Goal: Transaction & Acquisition: Book appointment/travel/reservation

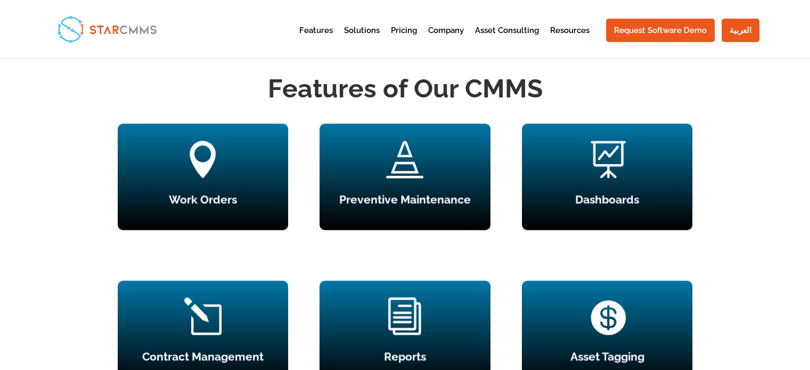
scroll to position [1012, 0]
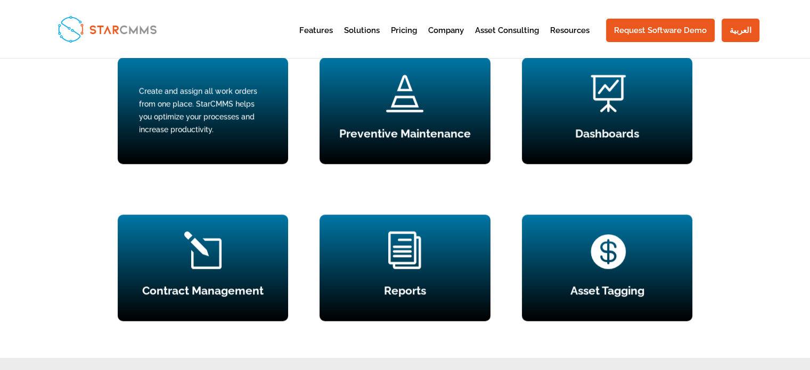
click at [226, 132] on div " Work Orders Create and assign all work orders from one place. StarCMMS helps …" at bounding box center [203, 111] width 170 height 107
click at [197, 131] on div "Create and assign all work orders from one place. StarCMMS helps you optimize y…" at bounding box center [203, 110] width 128 height 51
click at [197, 130] on div "Create and assign all work orders from one place. StarCMMS helps you optimize y…" at bounding box center [203, 110] width 128 height 51
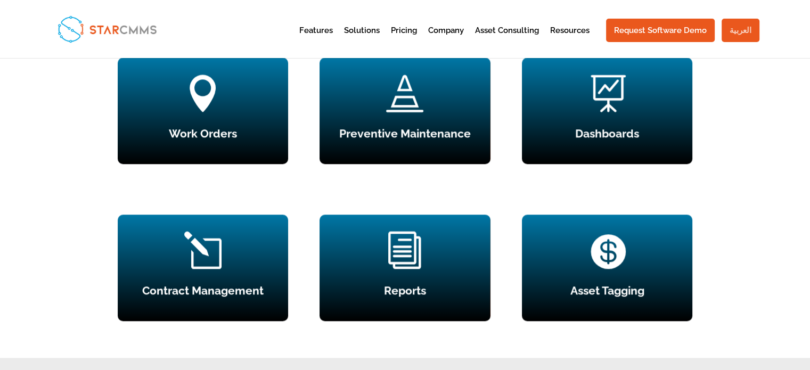
click at [736, 27] on link "العربية" at bounding box center [741, 30] width 38 height 23
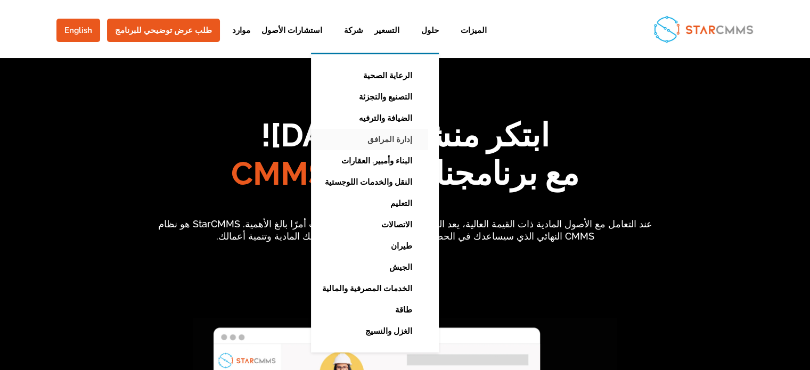
click at [344, 140] on link "إدارة المرافق" at bounding box center [367, 139] width 123 height 21
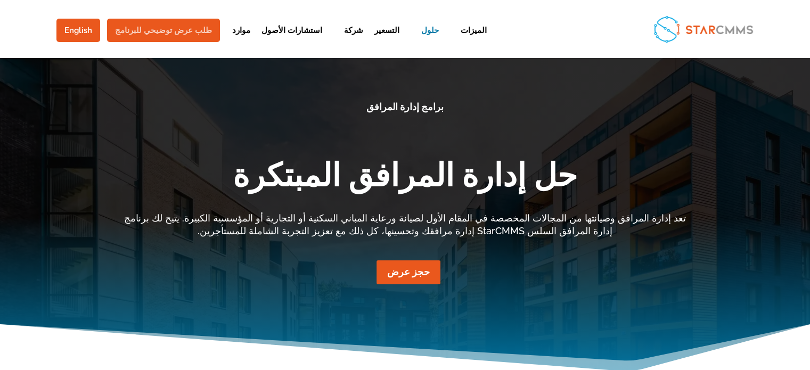
click at [165, 27] on link "طلب عرض توضيحي للبرنامج" at bounding box center [163, 30] width 113 height 23
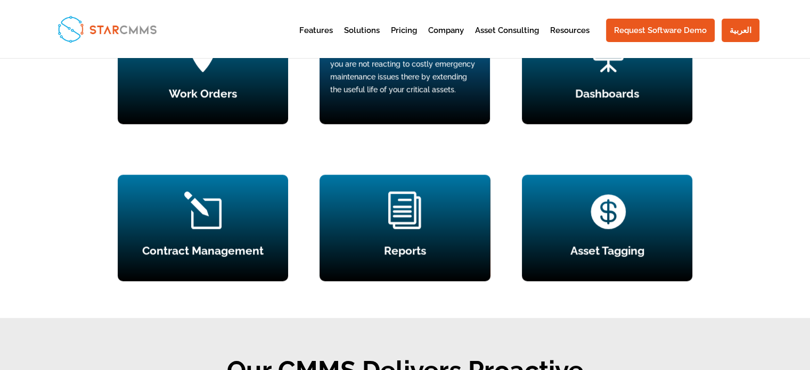
scroll to position [1012, 0]
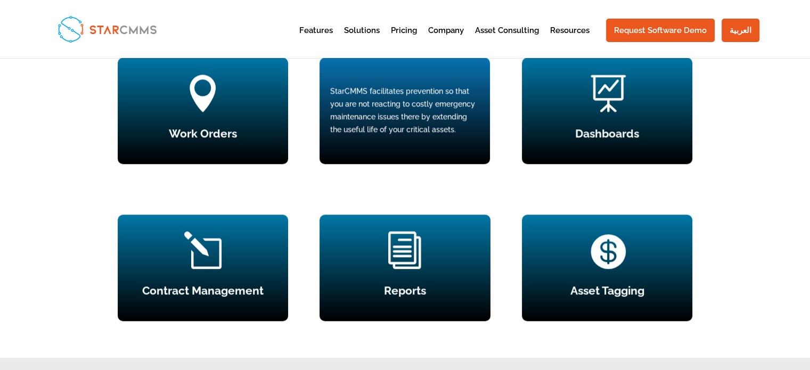
click at [409, 130] on div "StarCMMS facilitates prevention so that you are not reacting to costly emergenc…" at bounding box center [404, 110] width 149 height 51
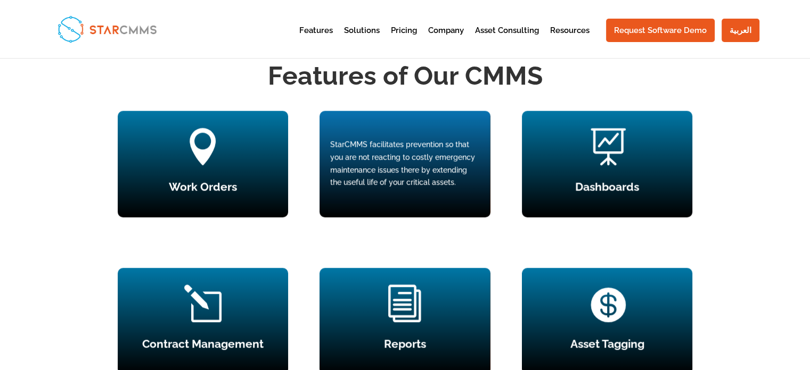
click at [420, 146] on div "StarCMMS facilitates prevention so that you are not reacting to costly emergenc…" at bounding box center [404, 163] width 149 height 51
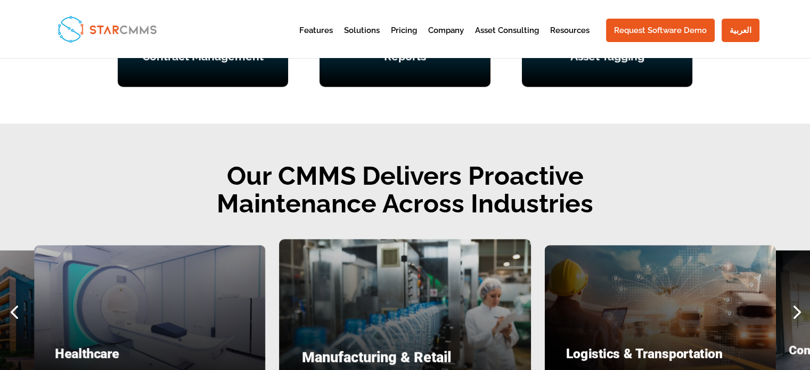
scroll to position [1278, 0]
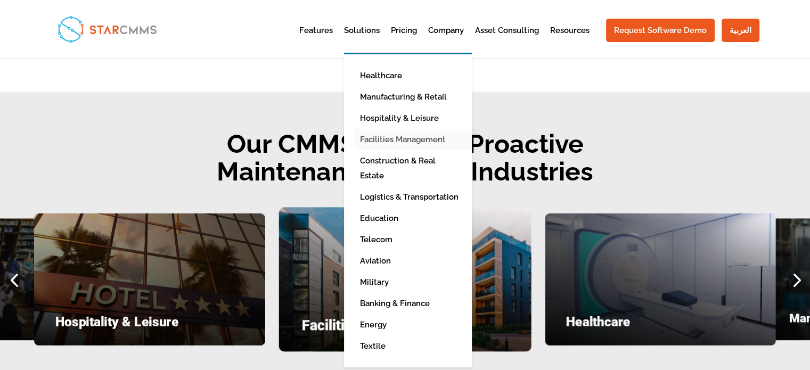
click at [404, 137] on link "Facilities Management" at bounding box center [416, 139] width 123 height 21
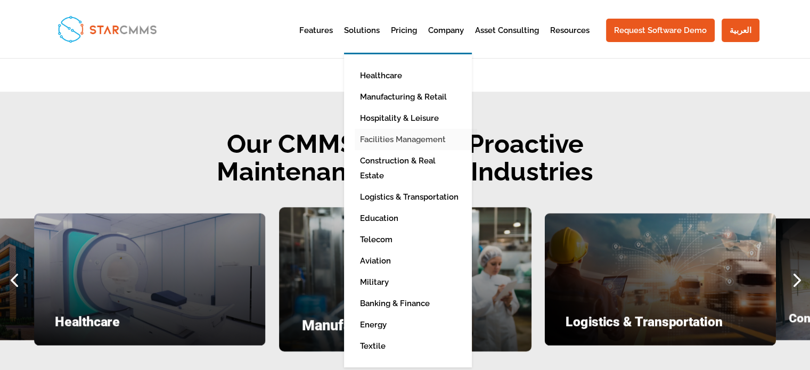
click at [422, 136] on link "Facilities Management" at bounding box center [416, 139] width 123 height 21
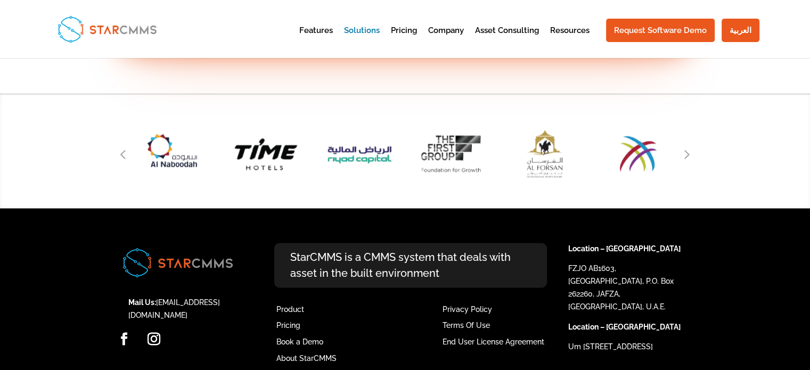
scroll to position [1600, 0]
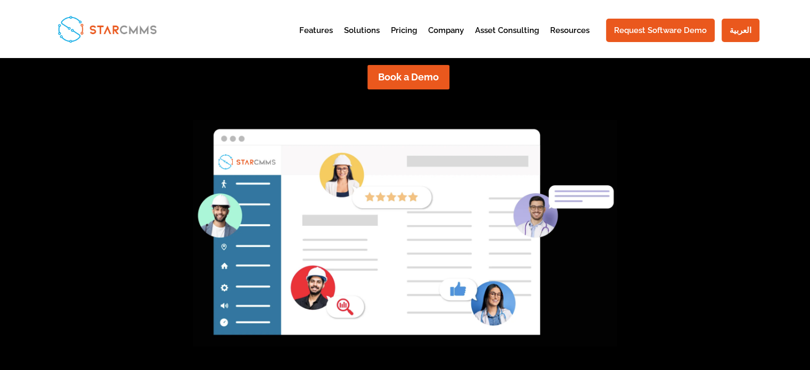
scroll to position [87, 183]
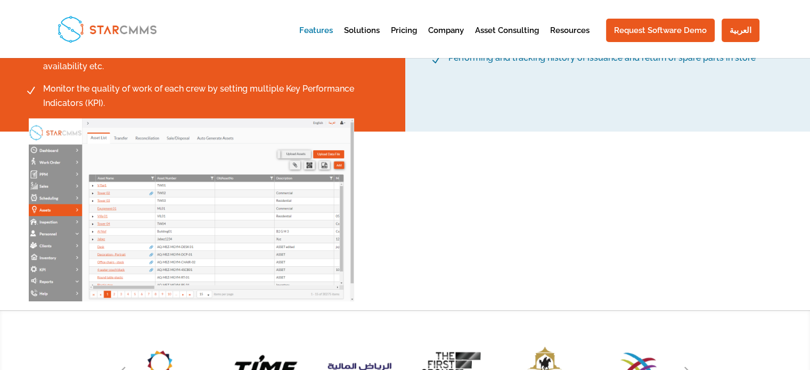
scroll to position [692, 0]
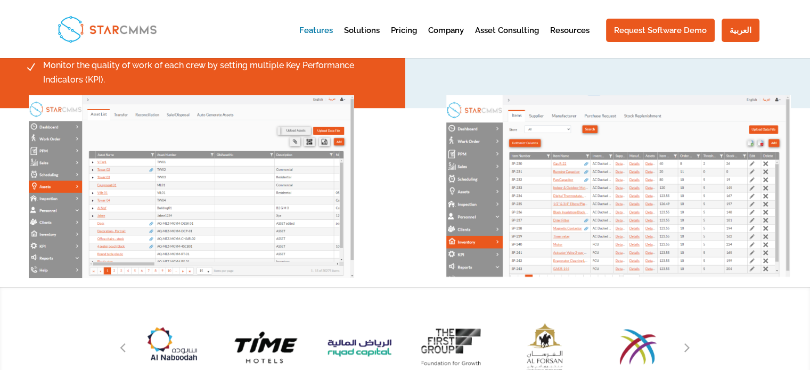
click at [228, 155] on img at bounding box center [191, 186] width 325 height 183
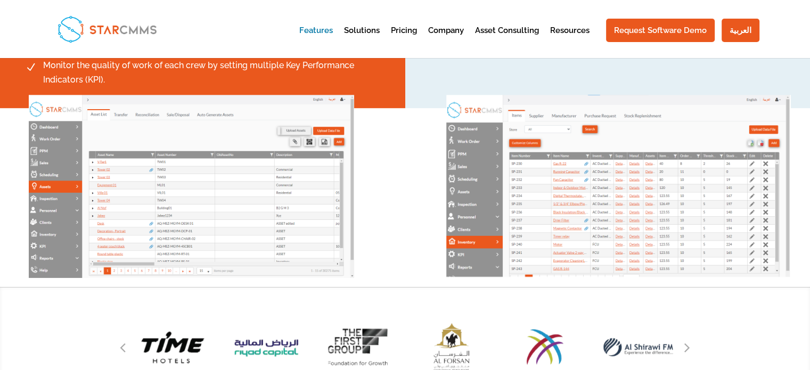
click at [544, 187] on img at bounding box center [618, 187] width 345 height 184
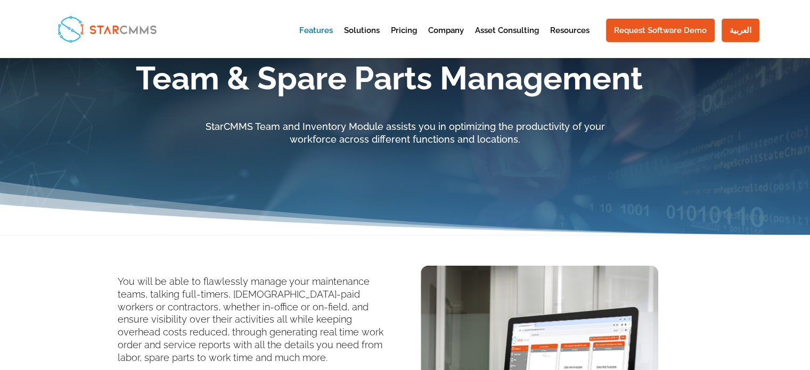
scroll to position [0, 0]
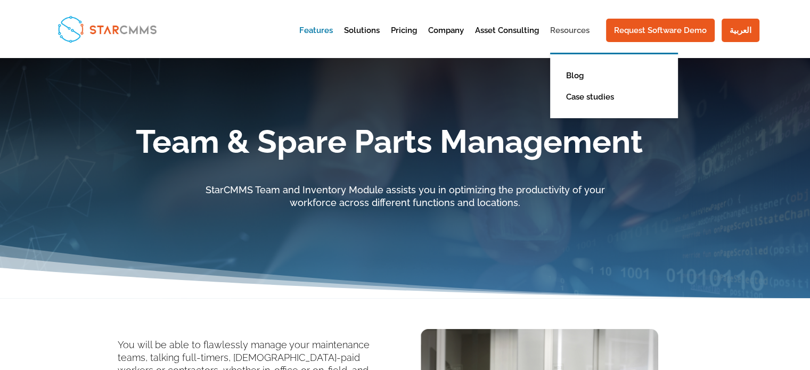
click at [560, 31] on link "Resources" at bounding box center [569, 40] width 39 height 26
click at [587, 90] on link "Case studies" at bounding box center [622, 96] width 123 height 21
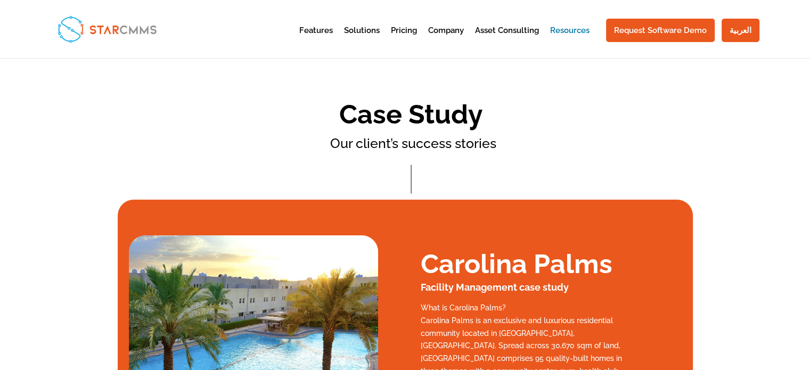
click at [115, 22] on img at bounding box center [107, 28] width 108 height 35
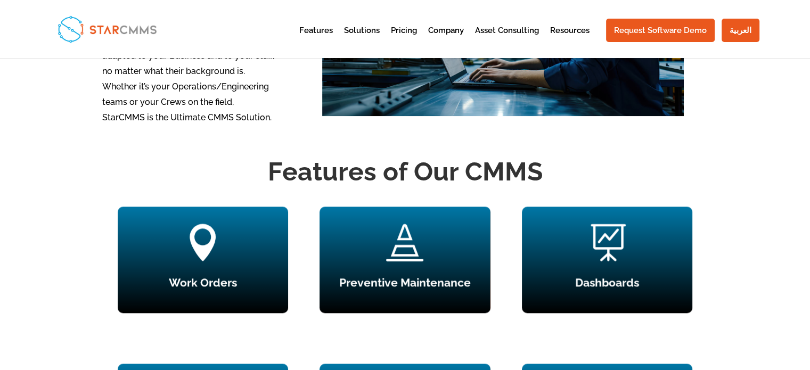
scroll to position [1012, 0]
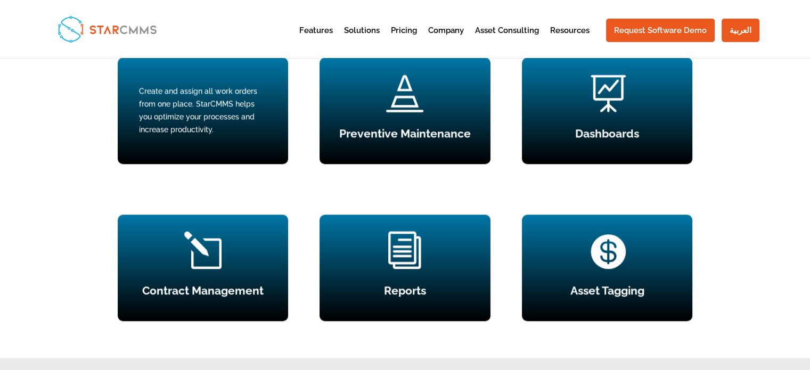
click at [241, 125] on div " Work Orders Create and assign all work orders from one place. StarCMMS helps …" at bounding box center [203, 111] width 170 height 107
click at [213, 129] on div "Create and assign all work orders from one place. StarCMMS helps you optimize y…" at bounding box center [203, 110] width 128 height 51
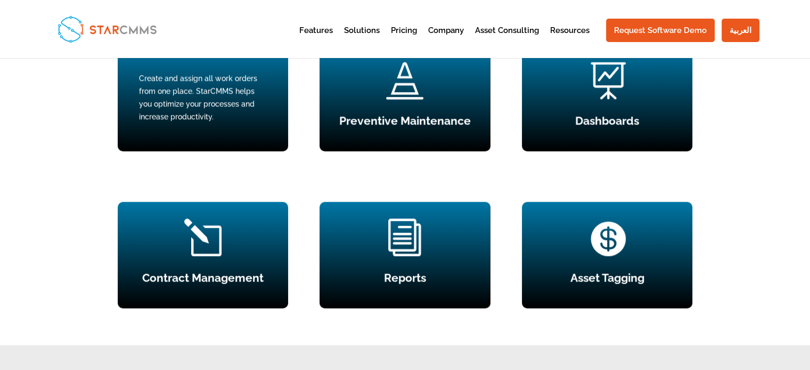
scroll to position [1385, 0]
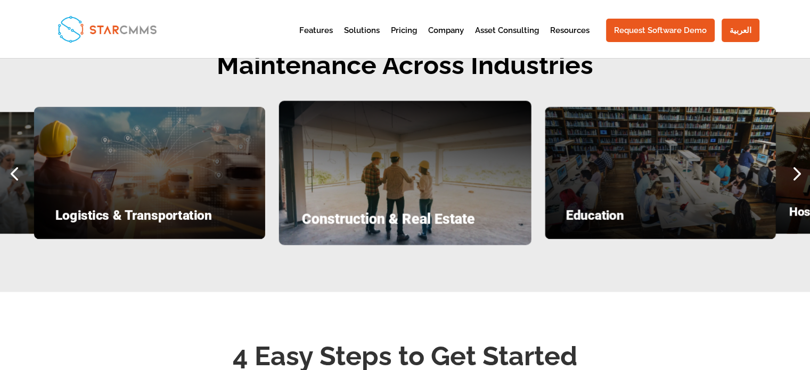
click at [22, 168] on div "Previous slide" at bounding box center [14, 173] width 28 height 28
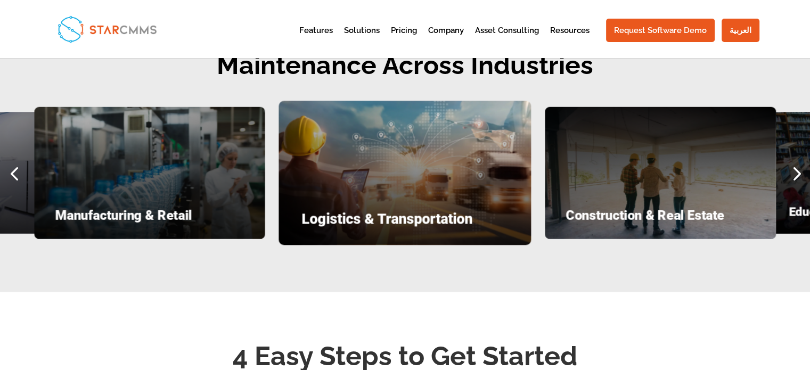
click at [21, 168] on div "Previous slide" at bounding box center [14, 173] width 28 height 28
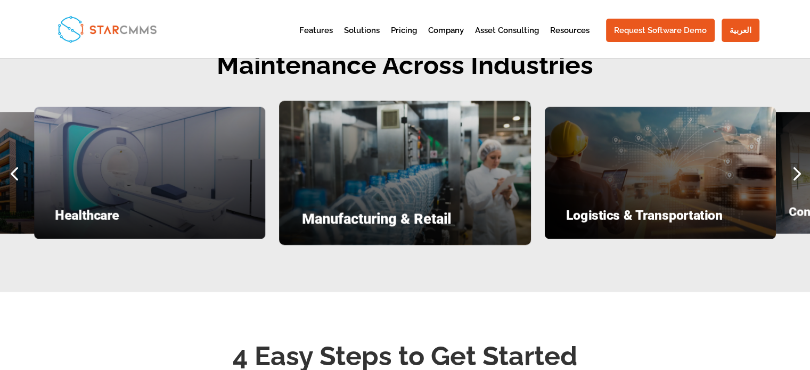
click at [21, 168] on div "Previous slide" at bounding box center [14, 173] width 28 height 28
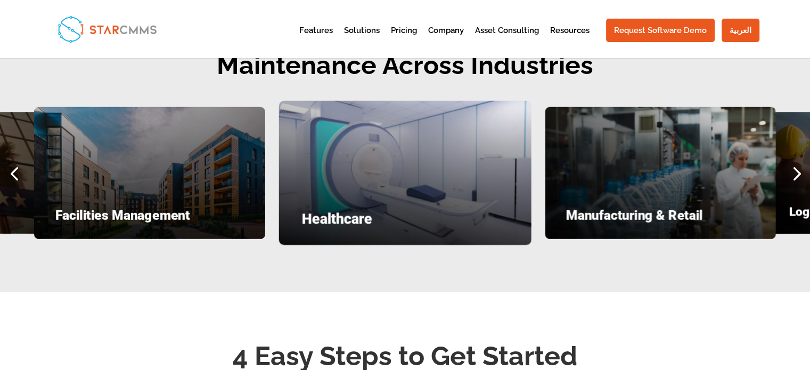
click at [21, 168] on div "Previous slide" at bounding box center [14, 173] width 28 height 28
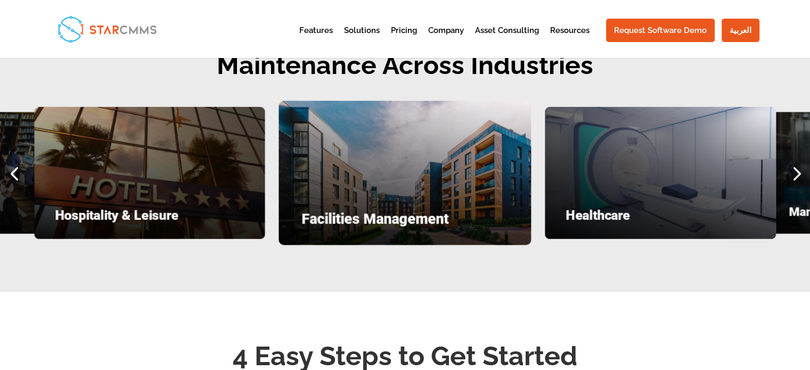
click at [360, 162] on div "Education Hospitality & Leisure Facilities Management Healthcare Manufacturing …" at bounding box center [126, 173] width 810 height 144
click at [392, 224] on div "Education Hospitality & Leisure Facilities Management Healthcare Manufacturing …" at bounding box center [126, 173] width 810 height 144
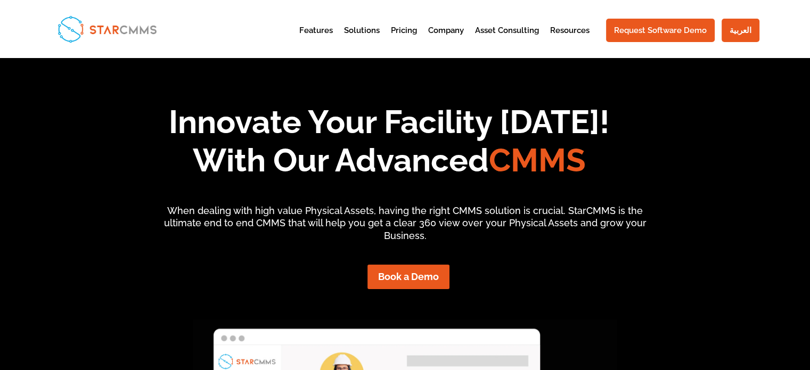
scroll to position [0, 0]
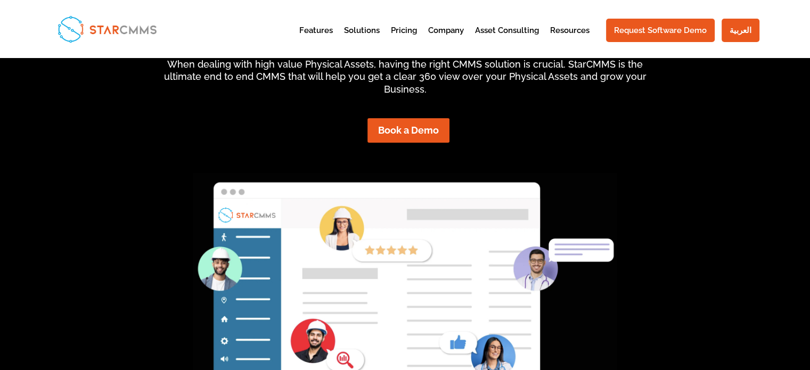
scroll to position [87, 183]
click at [410, 130] on link "Book a Demo" at bounding box center [409, 130] width 112 height 24
